Goal: Transaction & Acquisition: Book appointment/travel/reservation

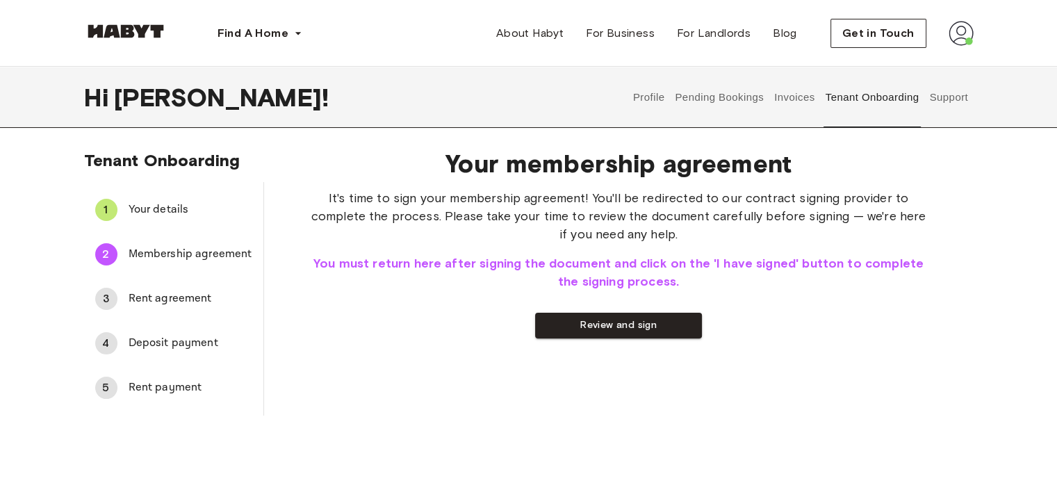
click at [706, 97] on button "Pending Bookings" at bounding box center [719, 97] width 92 height 61
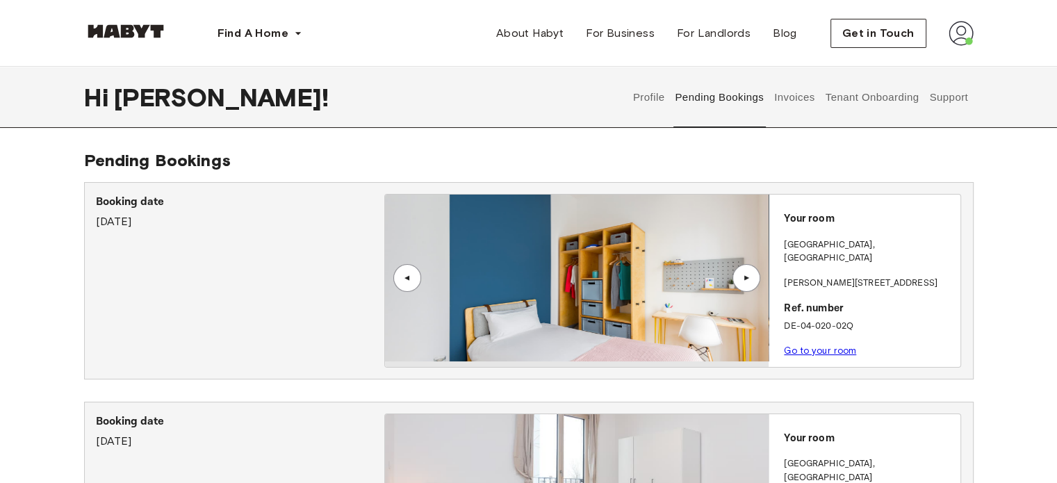
click at [877, 92] on button "Tenant Onboarding" at bounding box center [871, 97] width 97 height 61
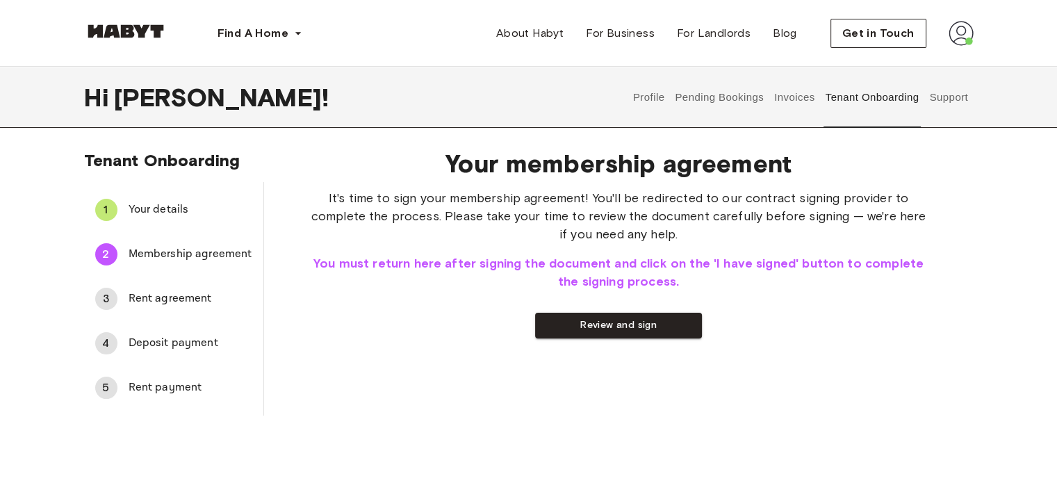
click at [68, 388] on div "Tenant Onboarding 1 Your details 2 Membership agreement 3 Rent agreement 4 Depo…" at bounding box center [528, 282] width 1000 height 265
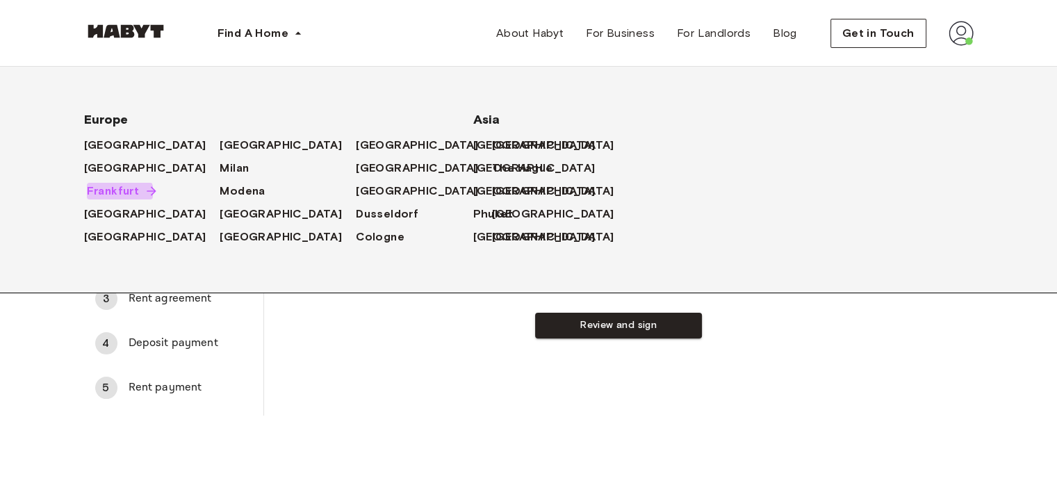
click at [114, 198] on span "Frankfurt" at bounding box center [113, 191] width 53 height 17
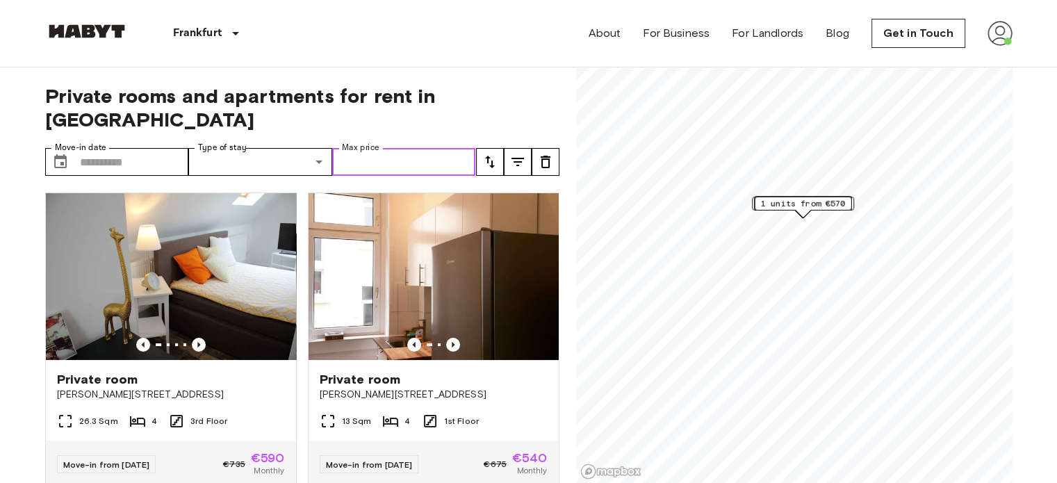
click at [383, 148] on input "Max price" at bounding box center [404, 162] width 144 height 28
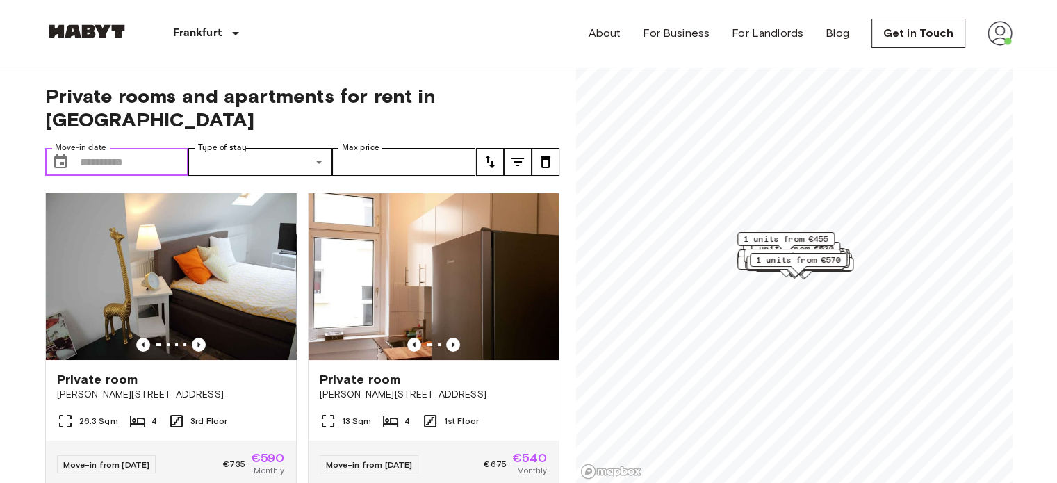
click at [161, 148] on input "Move-in date" at bounding box center [134, 162] width 109 height 28
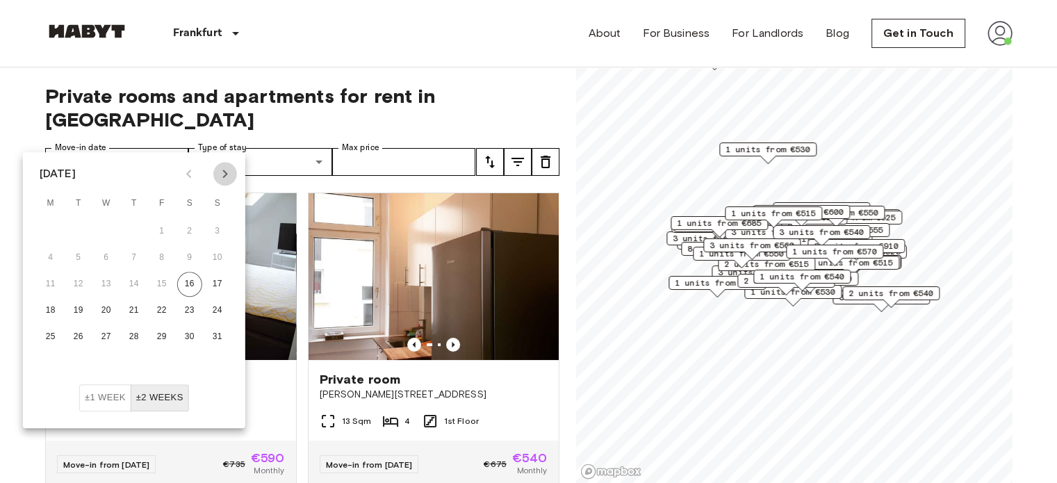
click at [220, 179] on icon "Next month" at bounding box center [225, 173] width 17 height 17
click at [106, 235] on button "1" at bounding box center [106, 231] width 25 height 25
type input "**********"
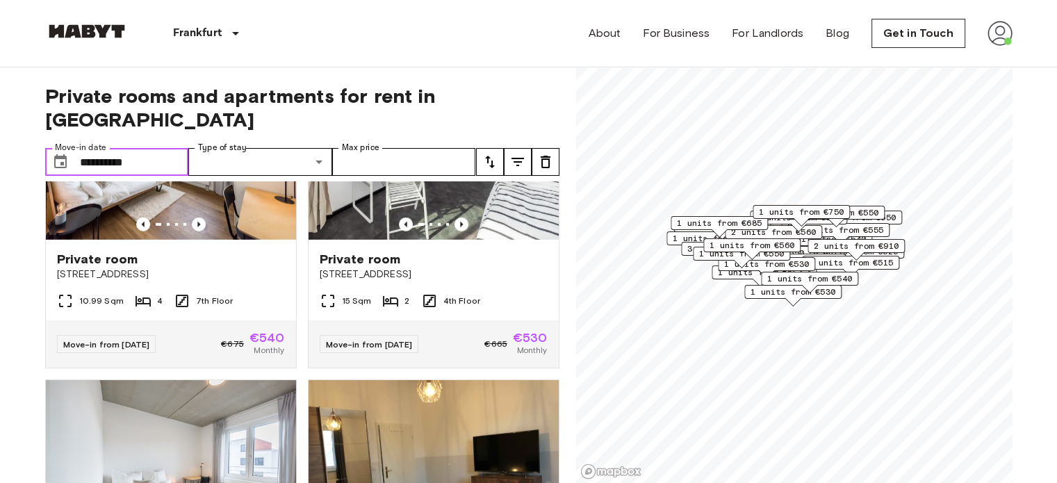
scroll to position [4114, 0]
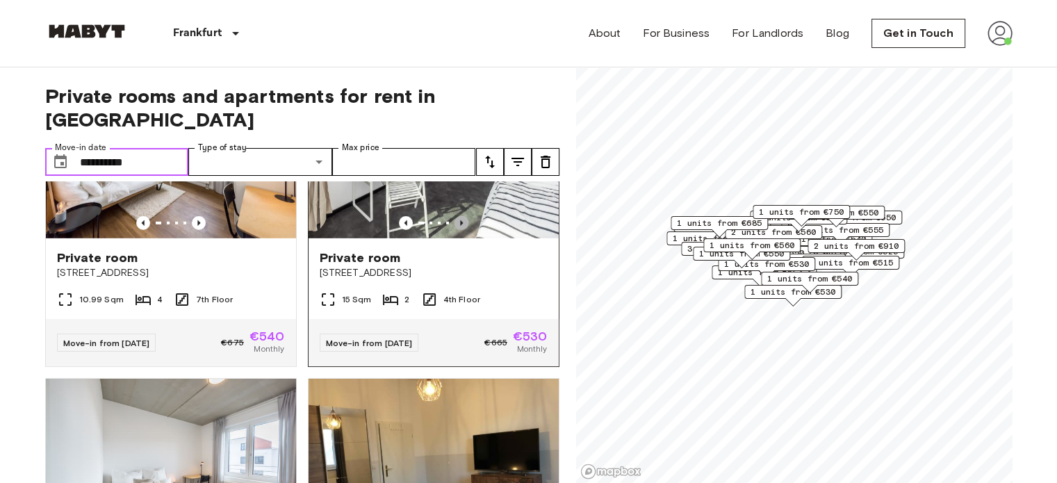
click at [454, 230] on icon "Previous image" at bounding box center [461, 223] width 14 height 14
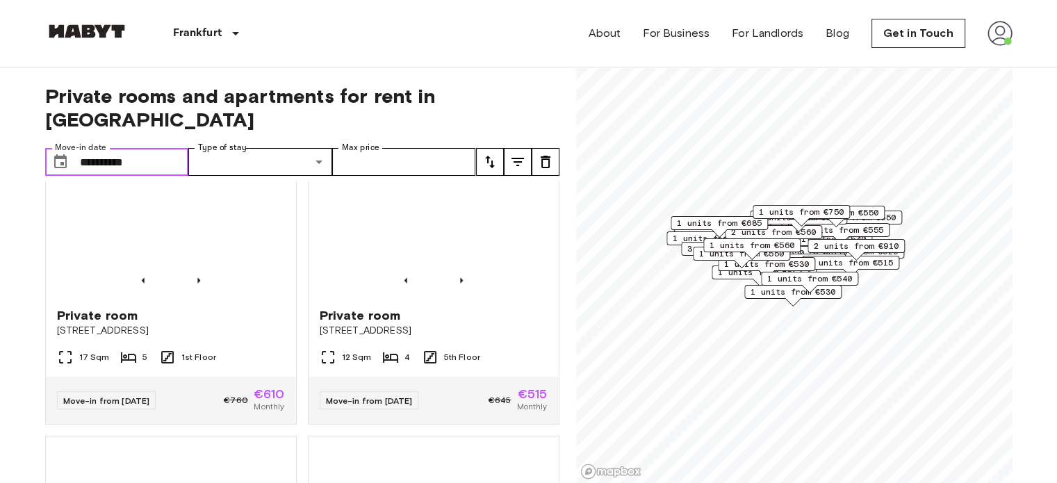
scroll to position [3143, 0]
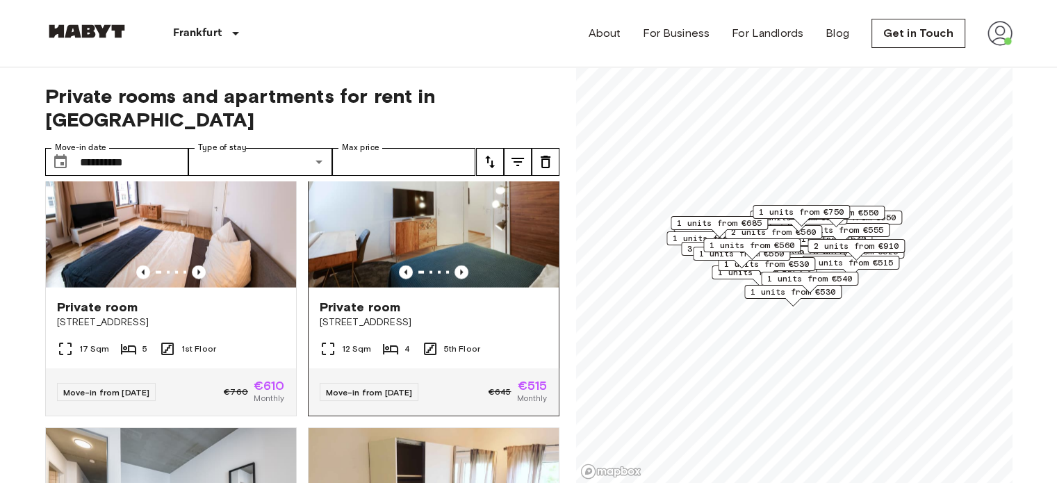
click at [358, 315] on span "Private room" at bounding box center [360, 307] width 81 height 17
click at [155, 315] on div "Private room" at bounding box center [171, 307] width 228 height 17
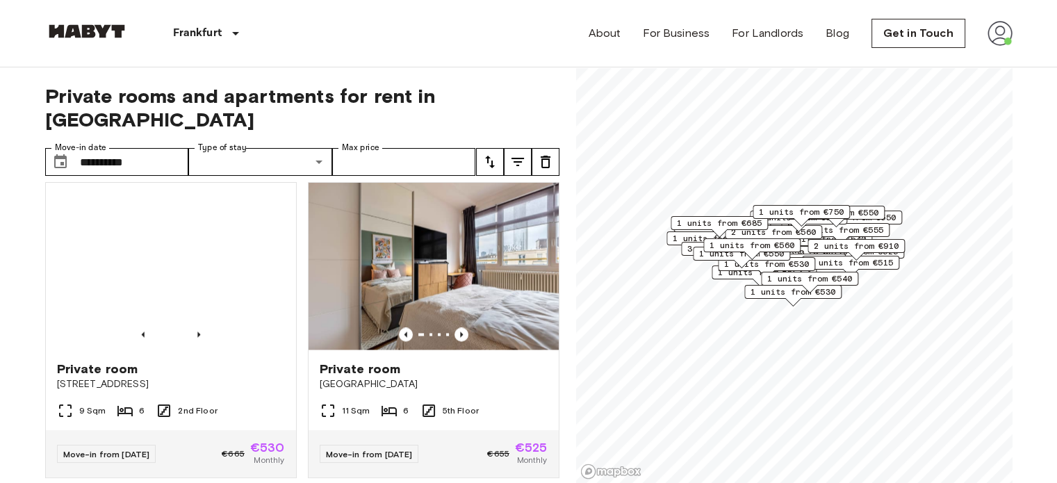
scroll to position [1369, 0]
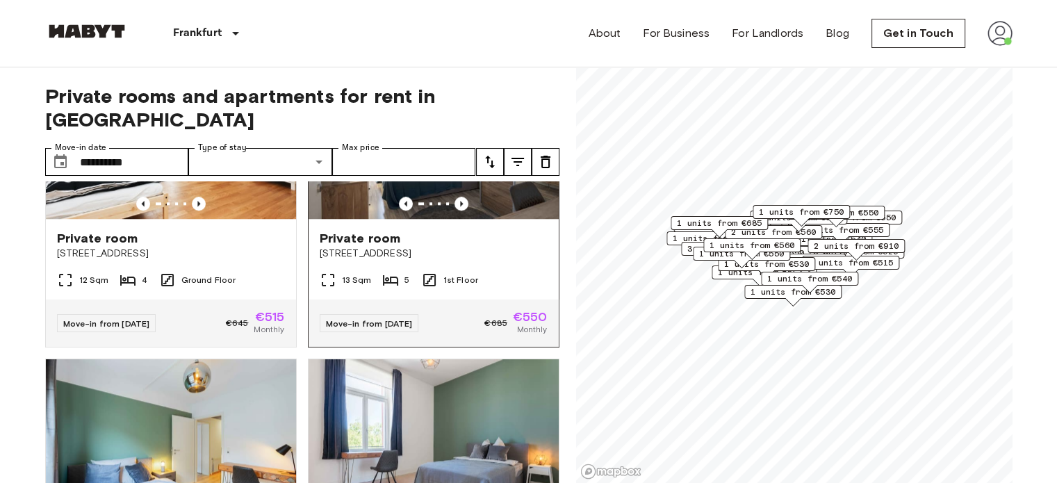
click at [469, 266] on div "Private room Schleiermacherstraße 10" at bounding box center [433, 245] width 250 height 53
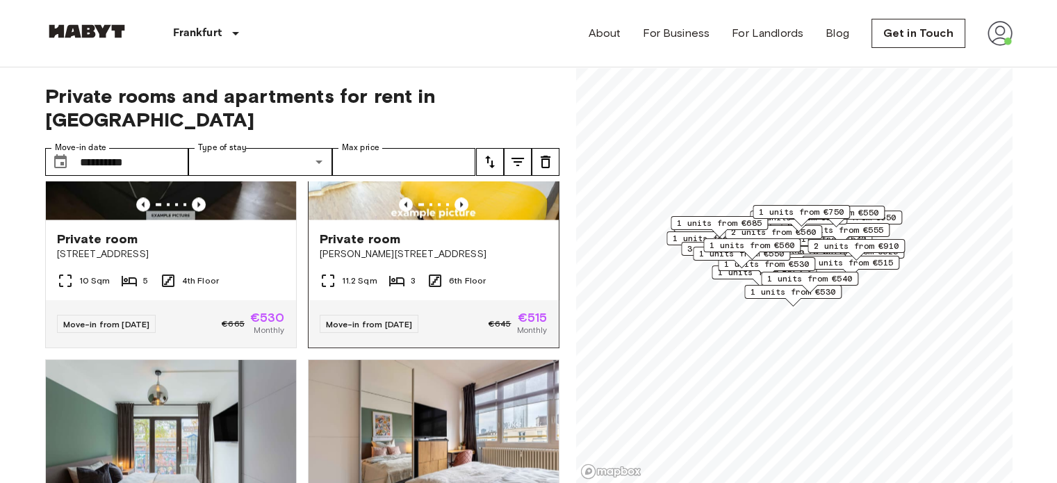
scroll to position [2289, 0]
click at [382, 248] on span "Private room" at bounding box center [360, 239] width 81 height 17
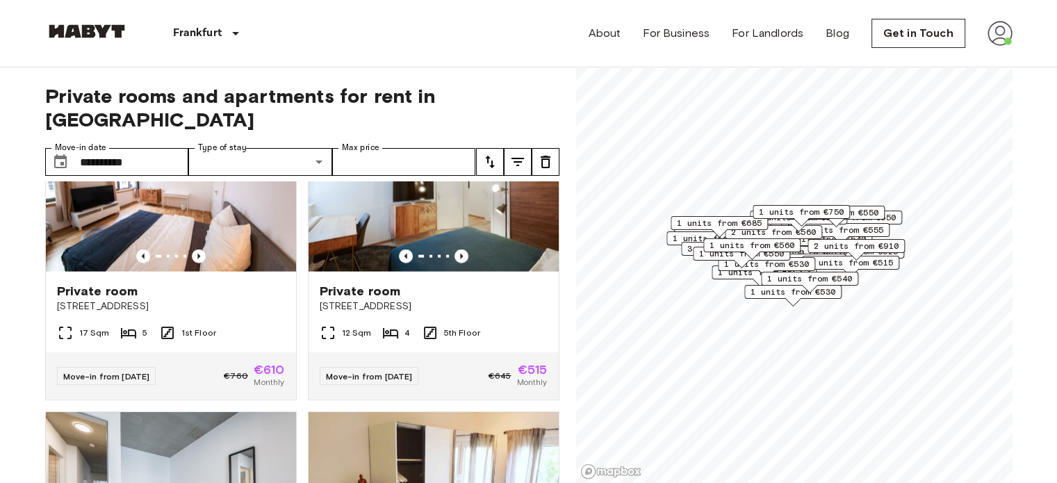
scroll to position [3158, 0]
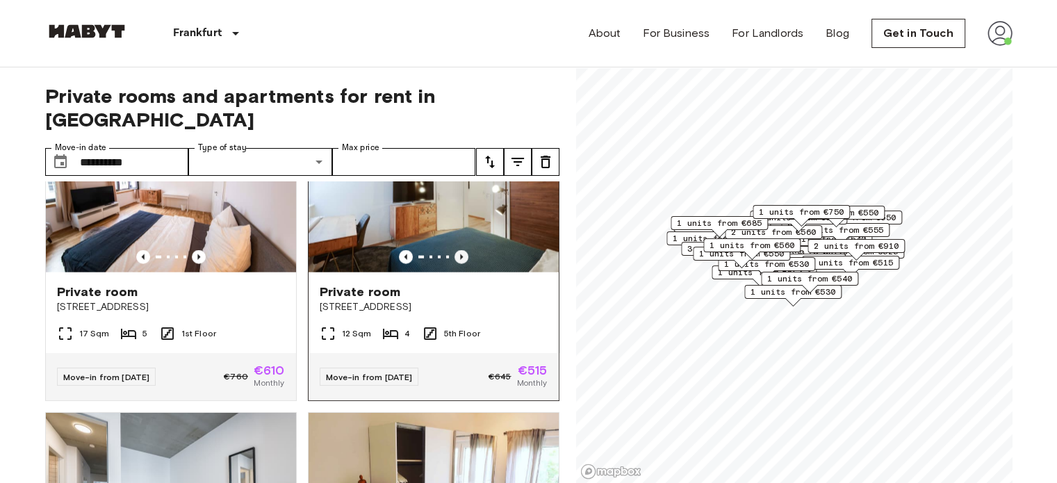
click at [456, 264] on icon "Previous image" at bounding box center [461, 257] width 14 height 14
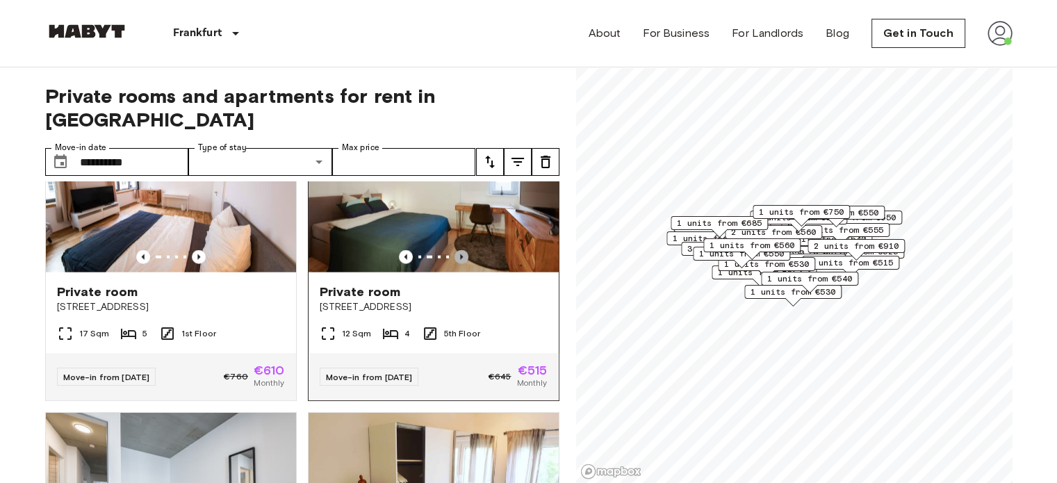
click at [456, 264] on icon "Previous image" at bounding box center [461, 257] width 14 height 14
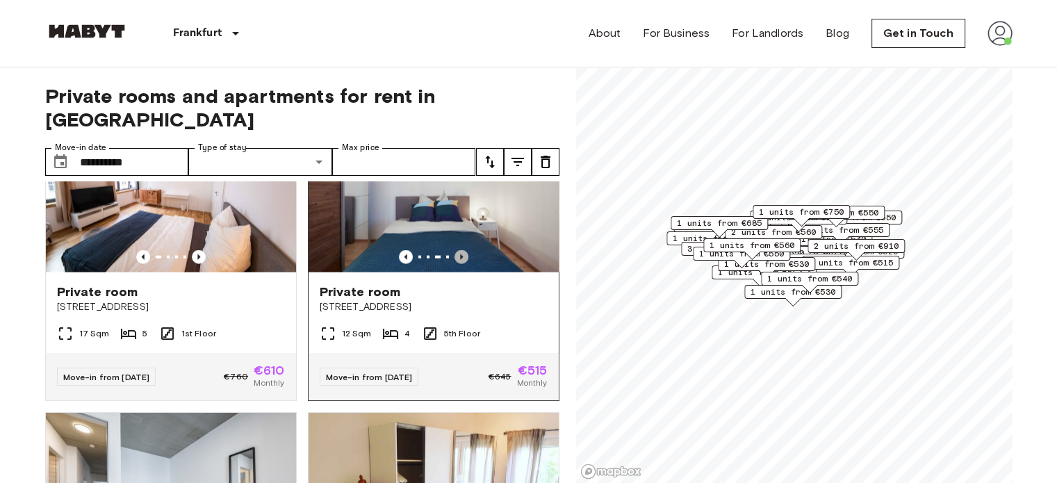
click at [456, 264] on icon "Previous image" at bounding box center [461, 257] width 14 height 14
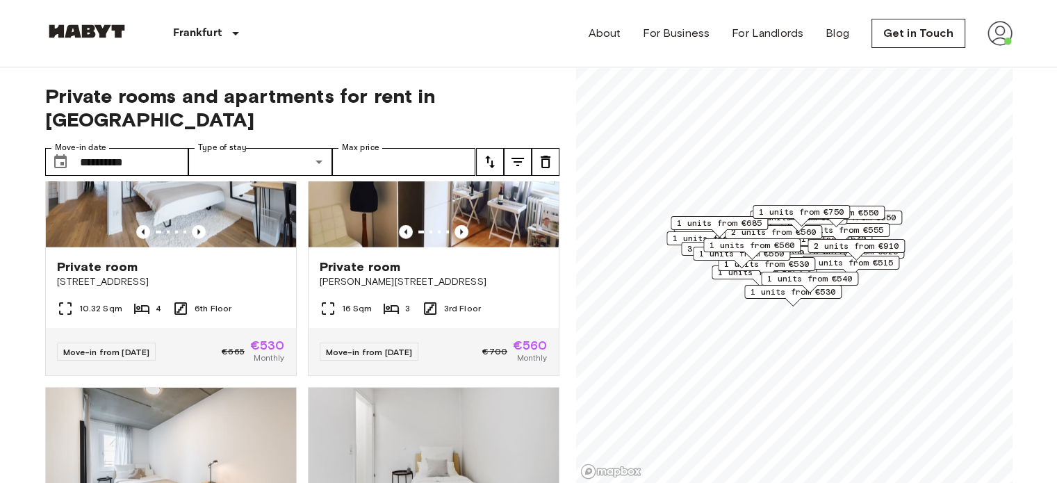
scroll to position [3460, 0]
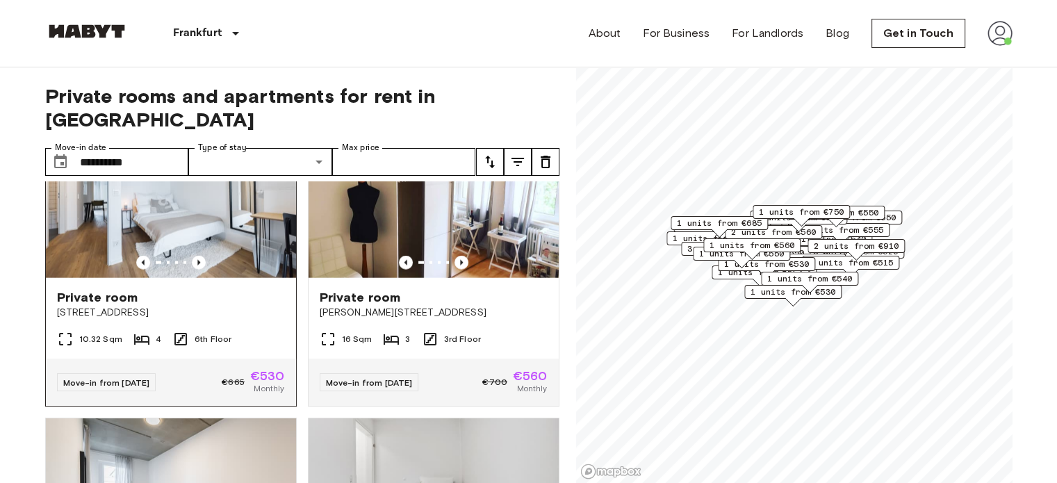
click at [135, 320] on span "[STREET_ADDRESS]" at bounding box center [171, 313] width 228 height 14
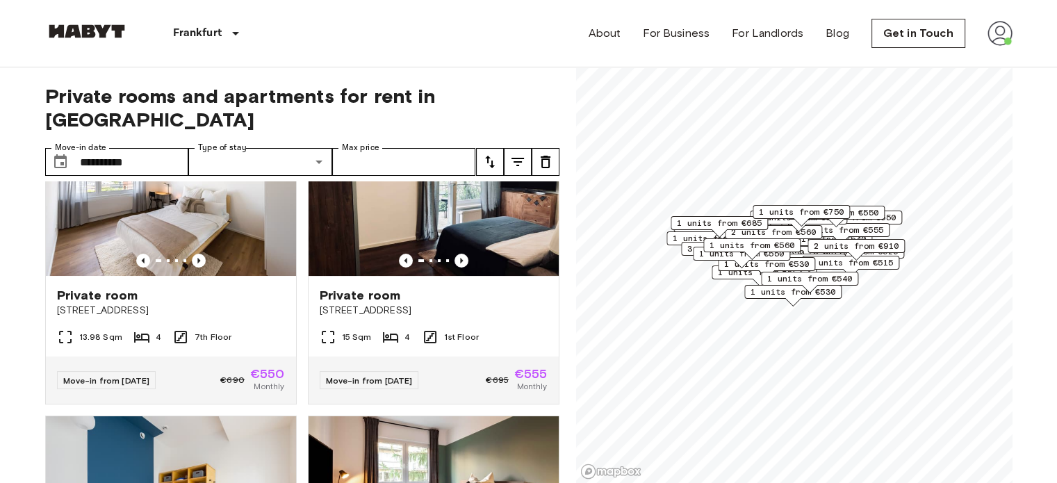
scroll to position [0, 0]
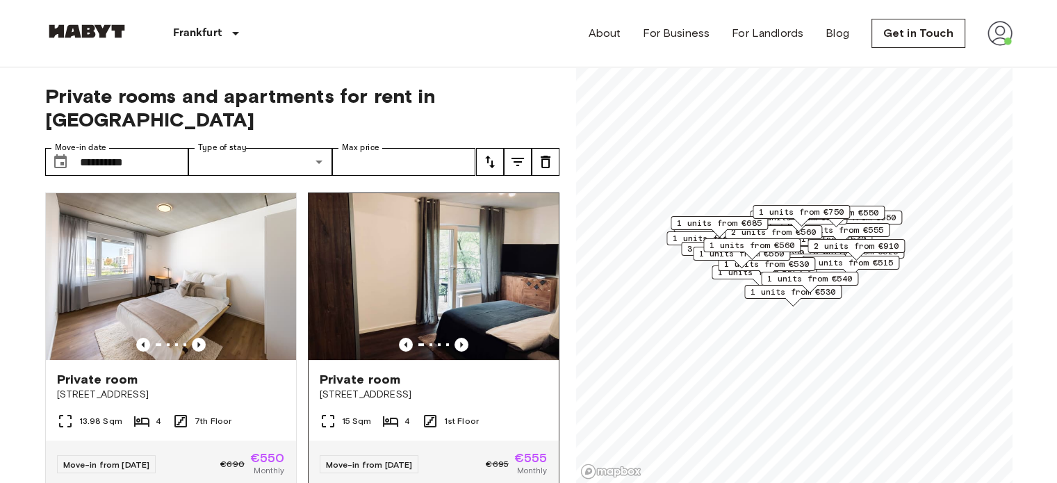
click at [400, 371] on div "Private room" at bounding box center [434, 379] width 228 height 17
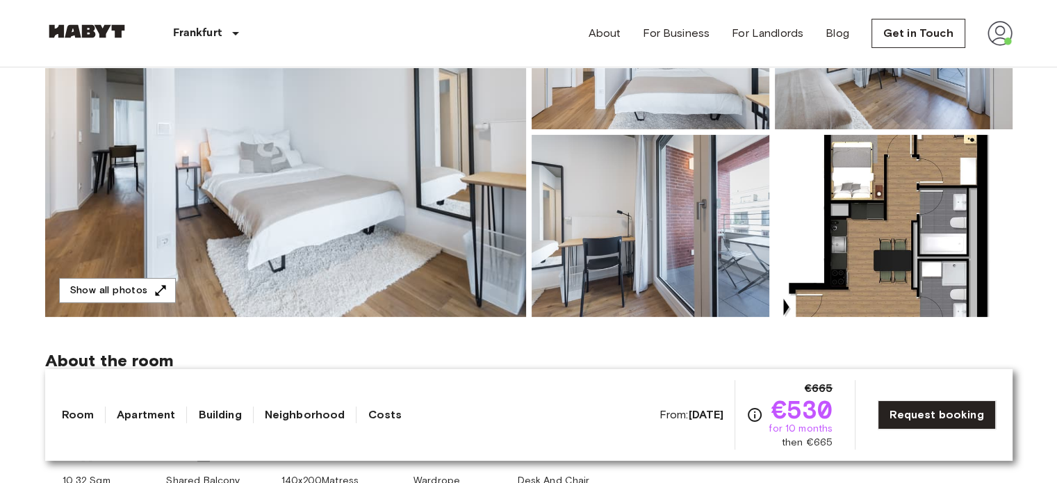
scroll to position [247, 0]
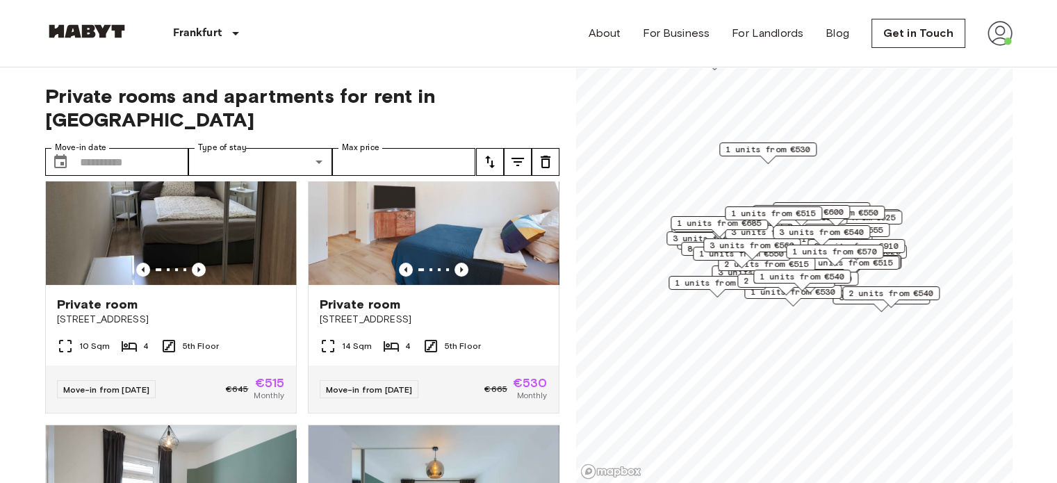
scroll to position [383, 0]
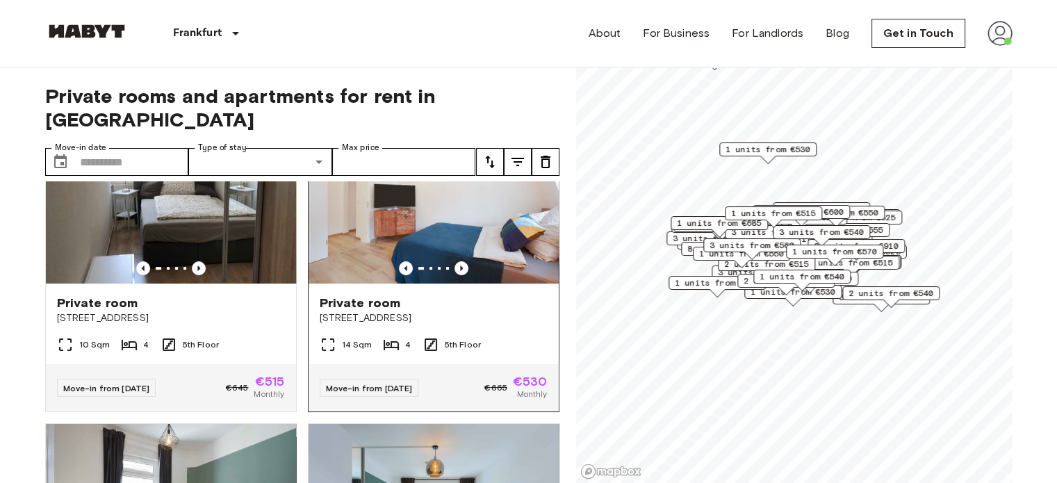
click at [380, 295] on span "Private room" at bounding box center [360, 303] width 81 height 17
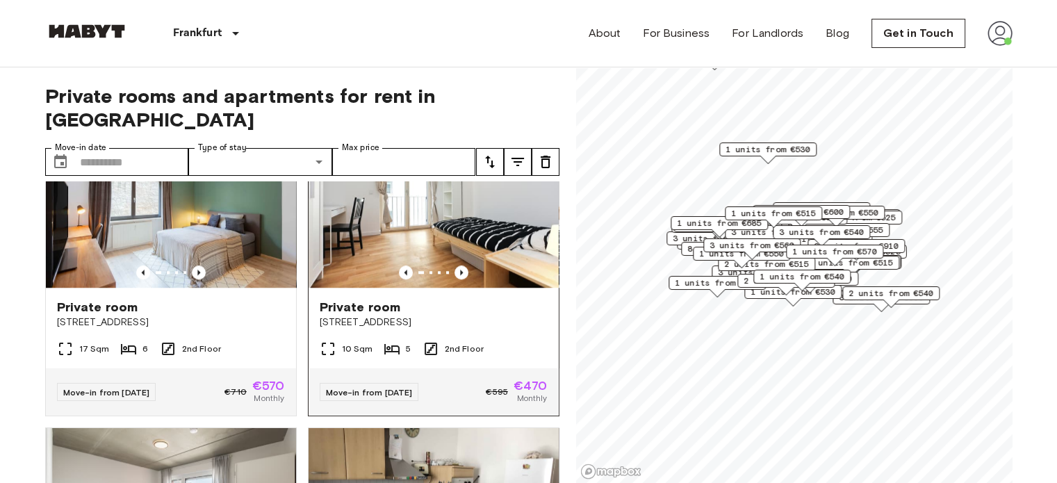
scroll to position [1309, 0]
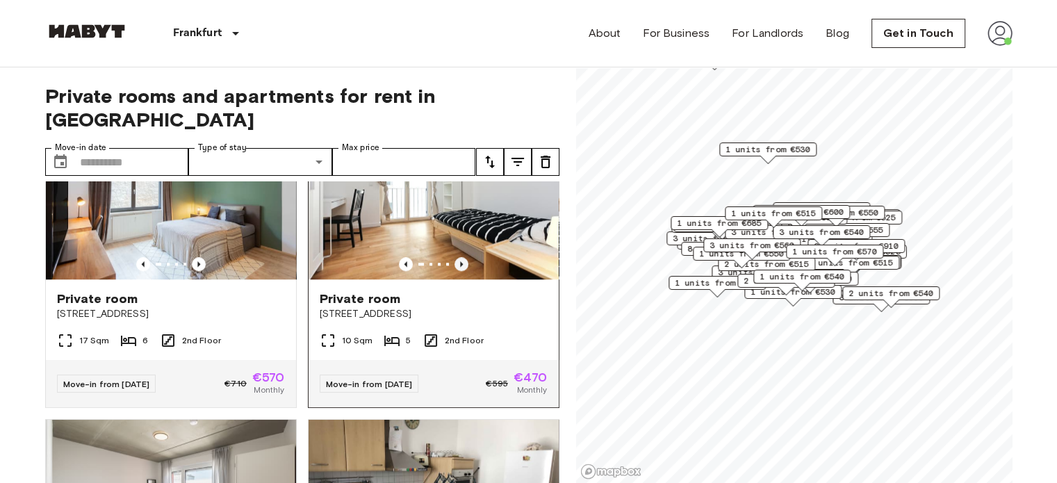
click at [456, 267] on icon "Previous image" at bounding box center [461, 264] width 14 height 14
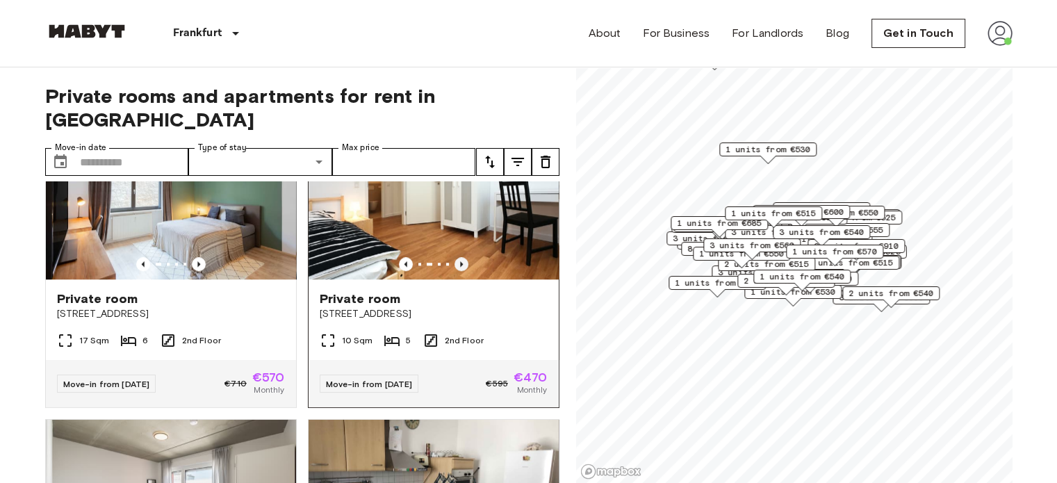
click at [456, 267] on icon "Previous image" at bounding box center [461, 264] width 14 height 14
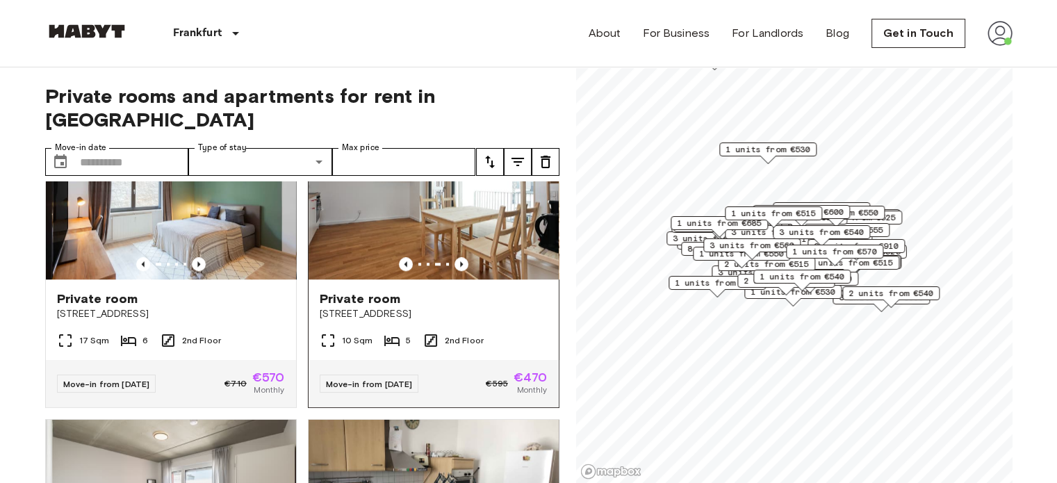
click at [386, 291] on span "Private room" at bounding box center [360, 298] width 81 height 17
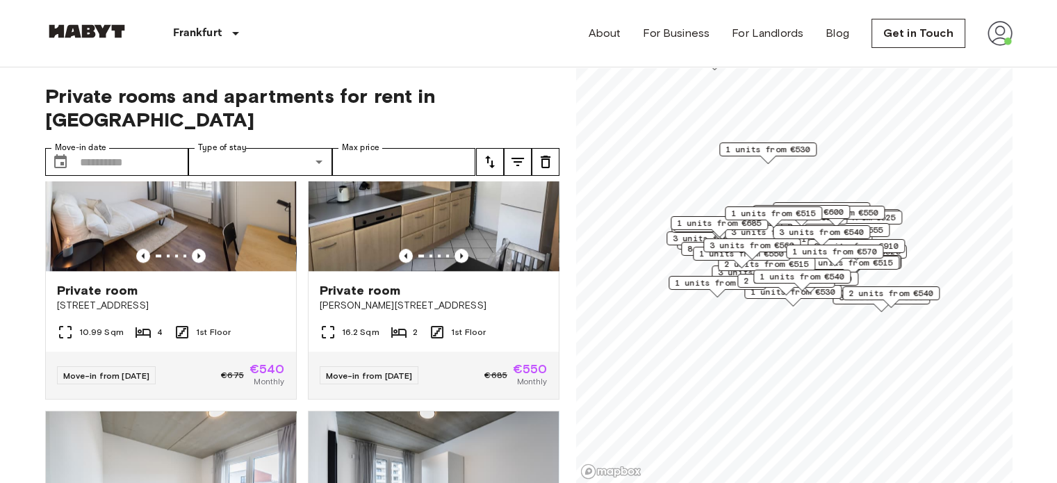
scroll to position [1625, 0]
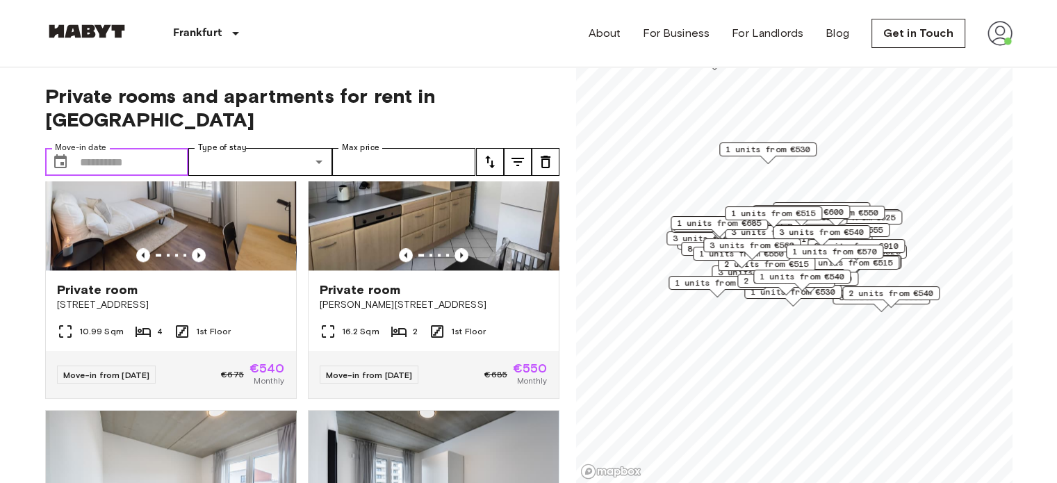
click at [156, 148] on input "Move-in date" at bounding box center [134, 162] width 109 height 28
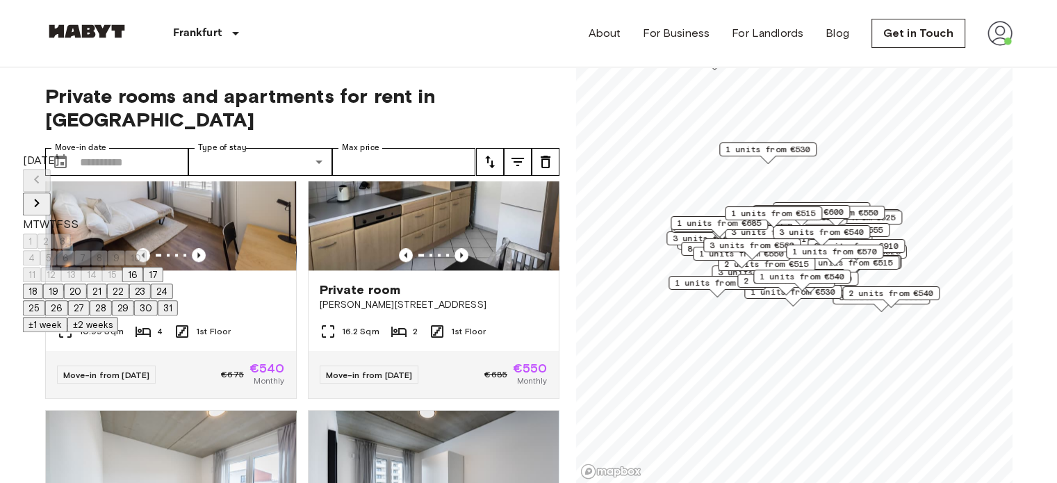
click at [45, 195] on icon "Next month" at bounding box center [36, 203] width 17 height 17
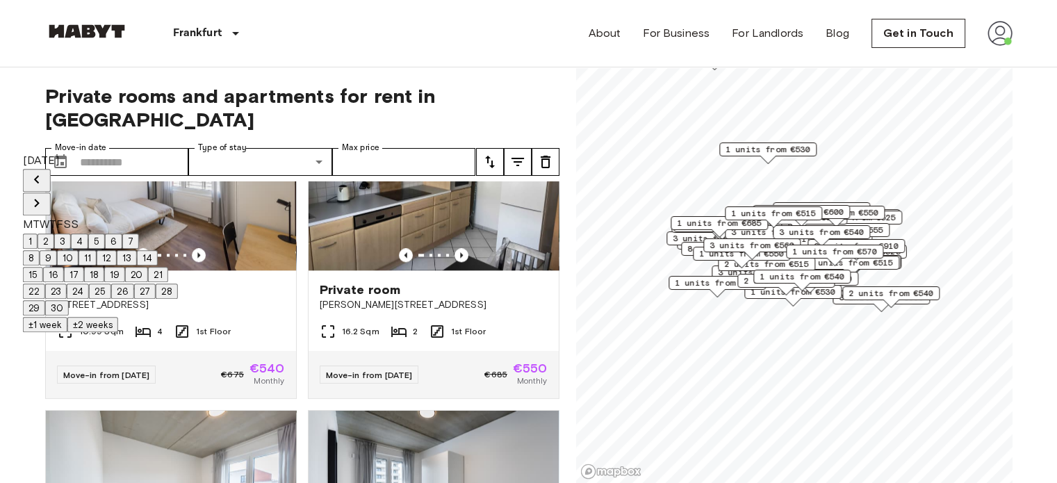
click at [45, 195] on icon "Next month" at bounding box center [36, 203] width 17 height 17
click at [38, 233] on button "1" at bounding box center [30, 240] width 15 height 15
type input "**********"
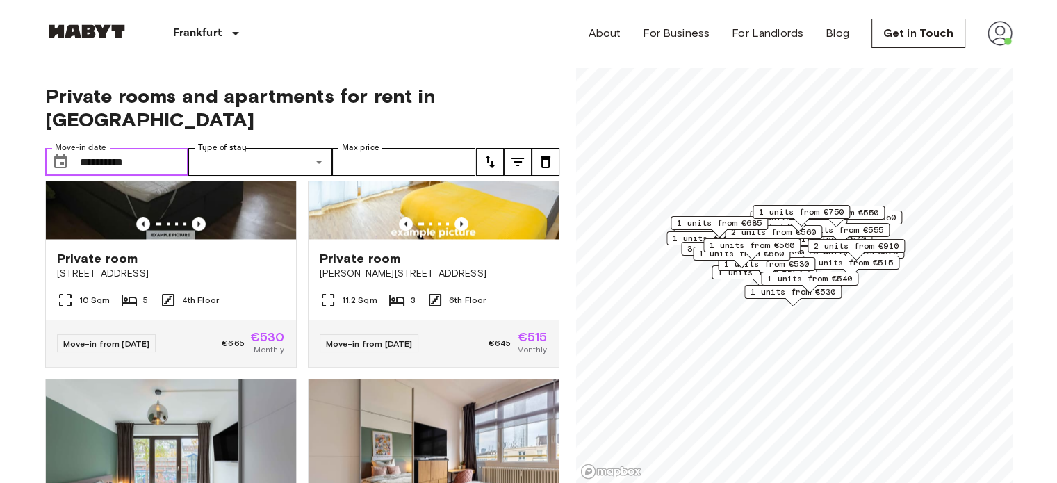
scroll to position [2270, 0]
click at [459, 231] on icon "Previous image" at bounding box center [461, 224] width 14 height 14
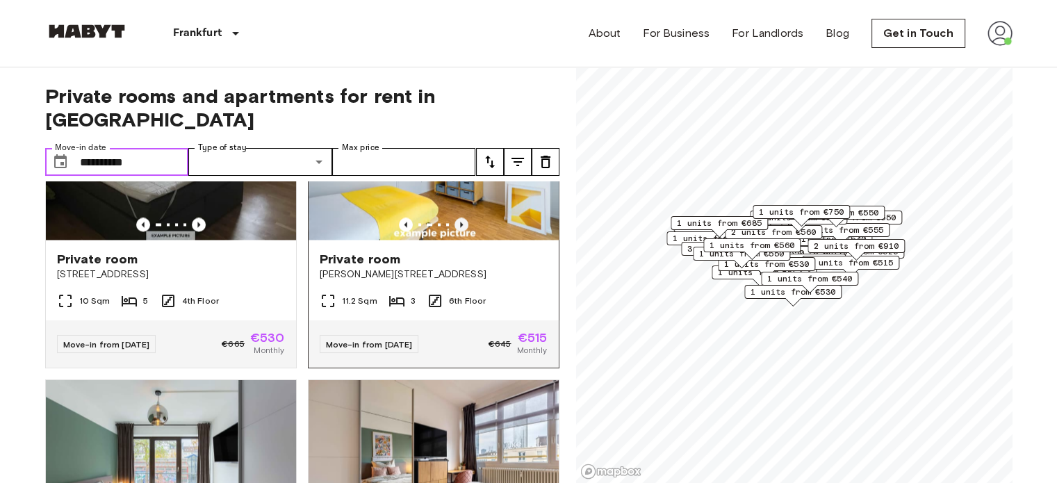
click at [459, 231] on icon "Previous image" at bounding box center [461, 224] width 14 height 14
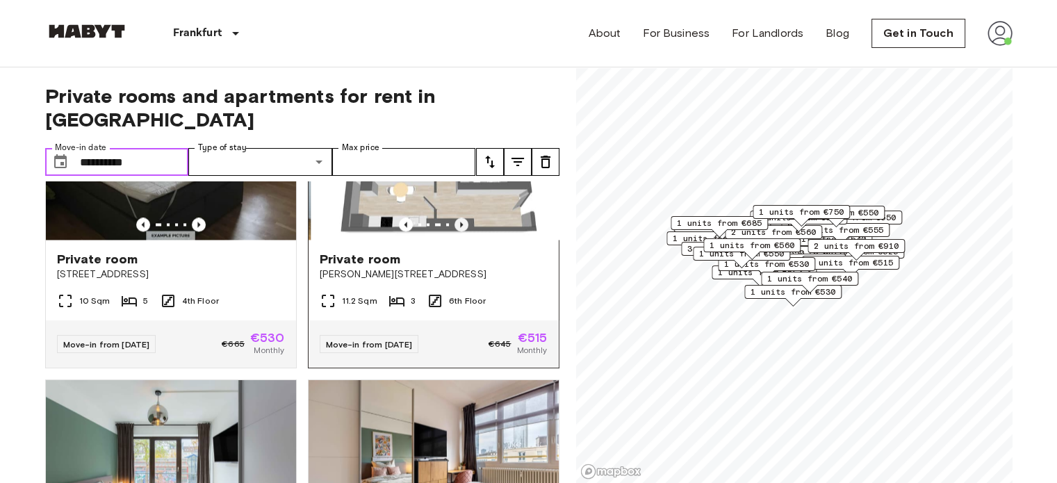
click at [459, 231] on icon "Previous image" at bounding box center [461, 224] width 14 height 14
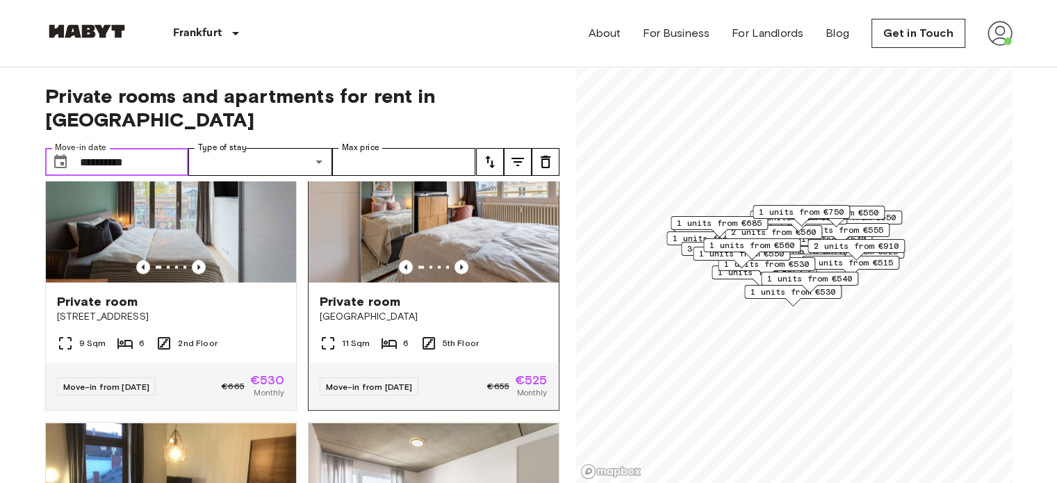
scroll to position [2468, 0]
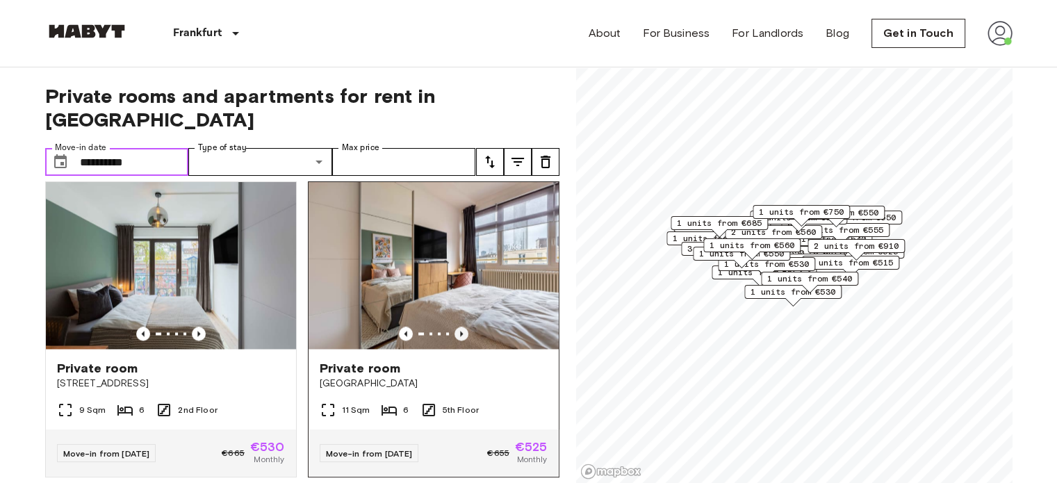
click at [454, 340] on icon "Previous image" at bounding box center [461, 334] width 14 height 14
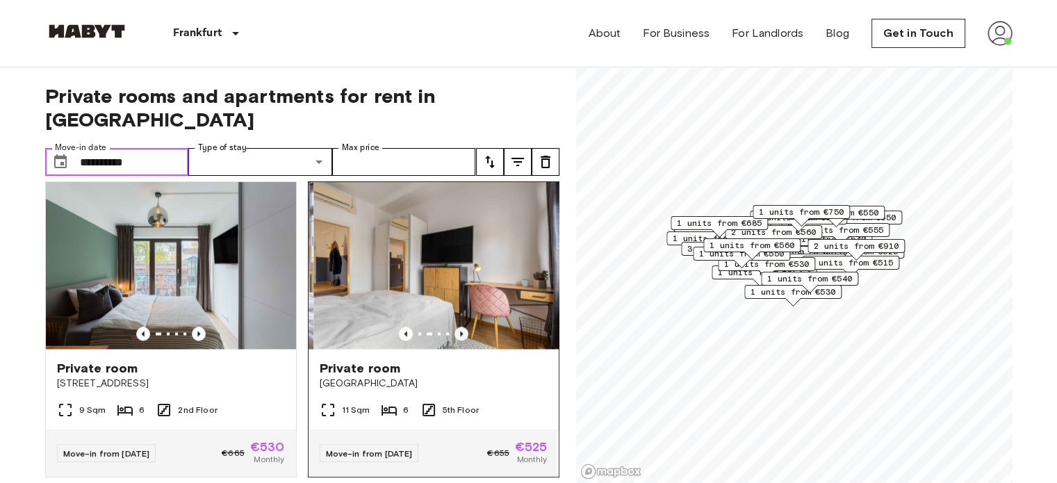
click at [454, 340] on icon "Previous image" at bounding box center [461, 334] width 14 height 14
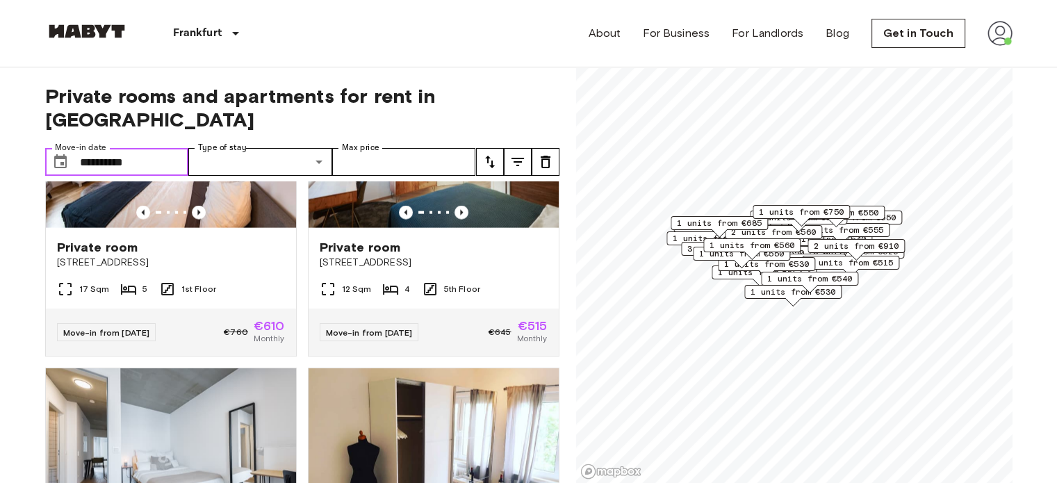
scroll to position [3210, 0]
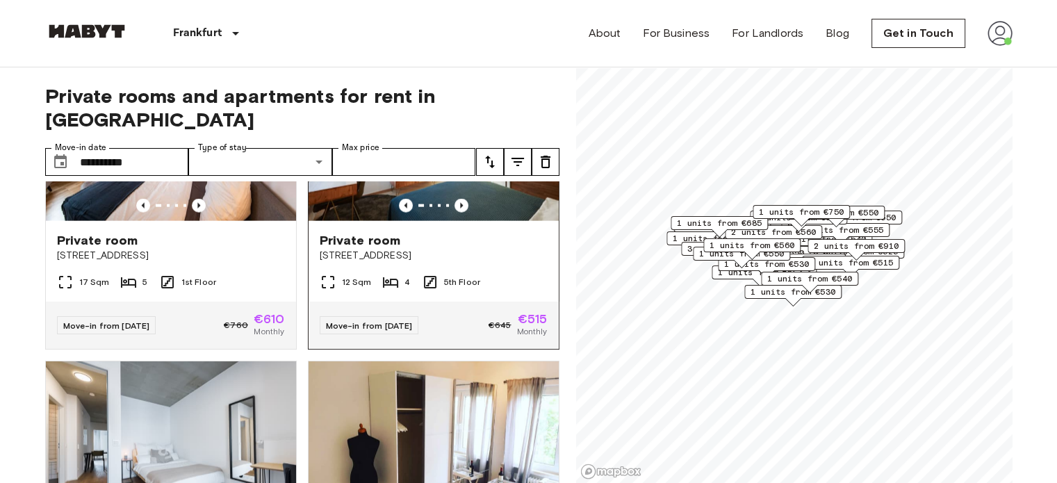
click at [372, 249] on span "Private room" at bounding box center [360, 240] width 81 height 17
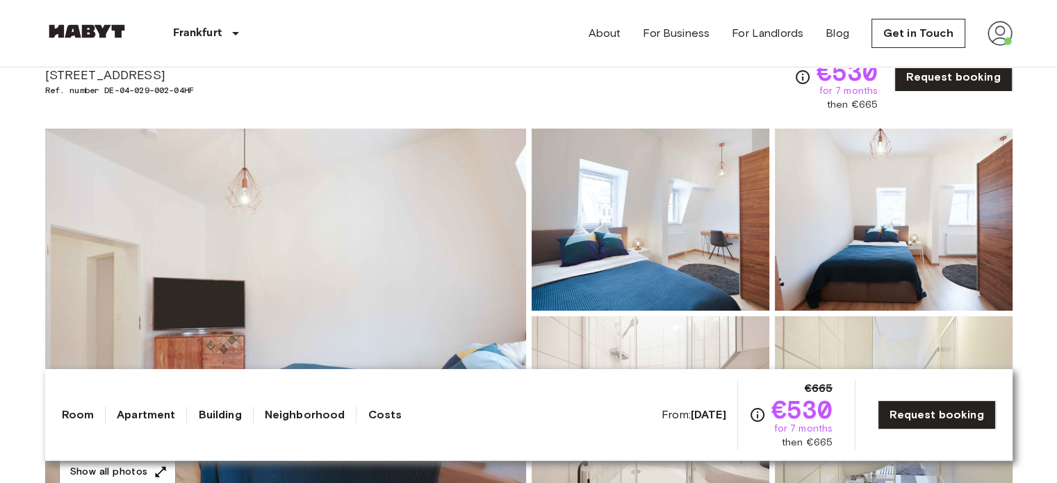
scroll to position [66, 0]
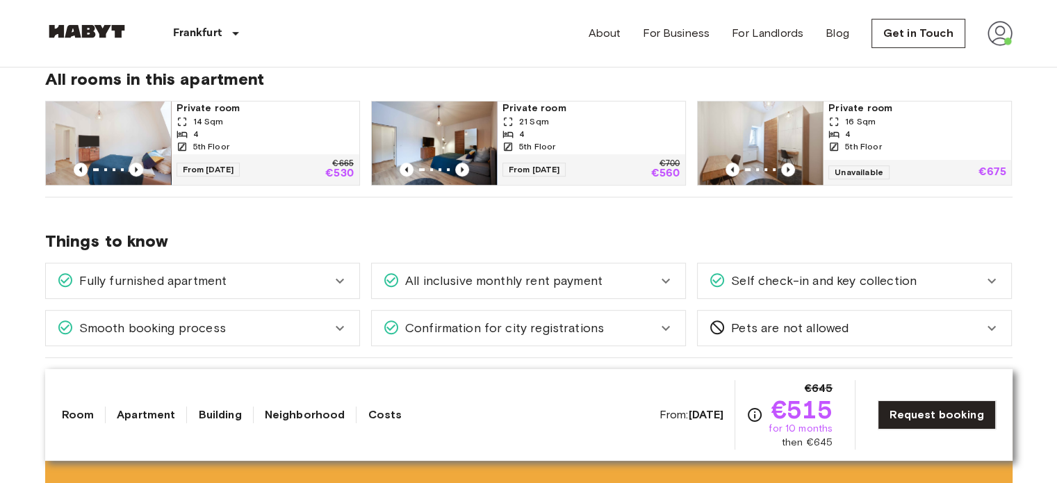
scroll to position [723, 0]
